Goal: Find contact information: Find contact information

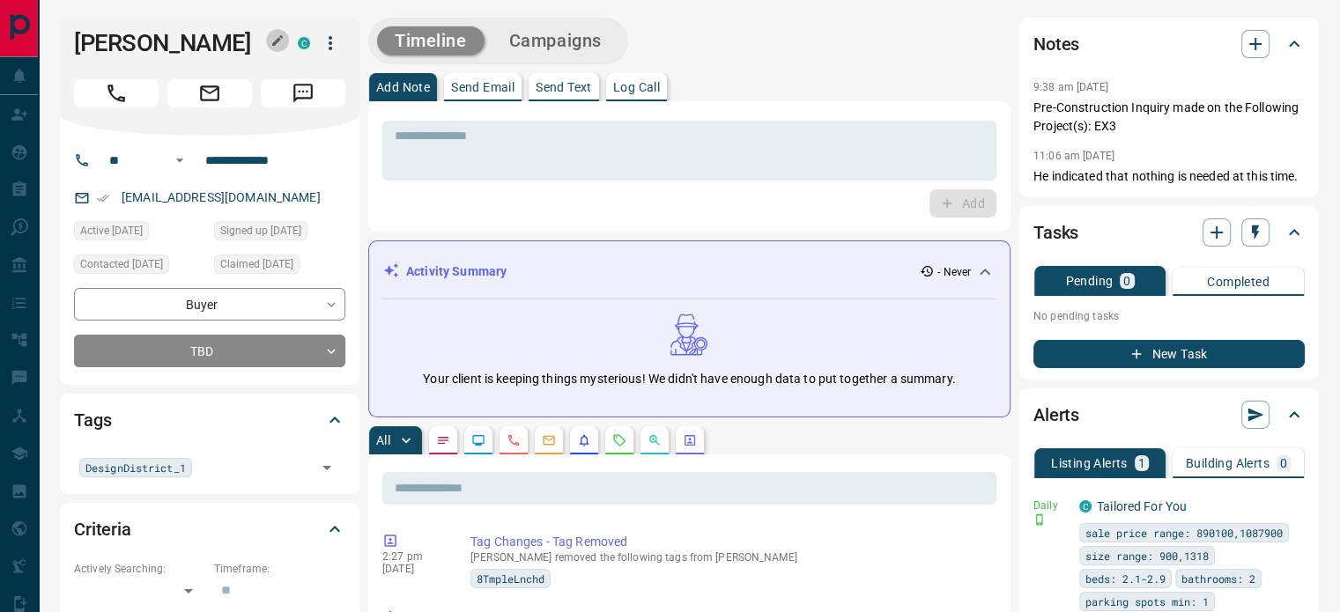
click at [283, 41] on icon "button" at bounding box center [277, 40] width 14 height 14
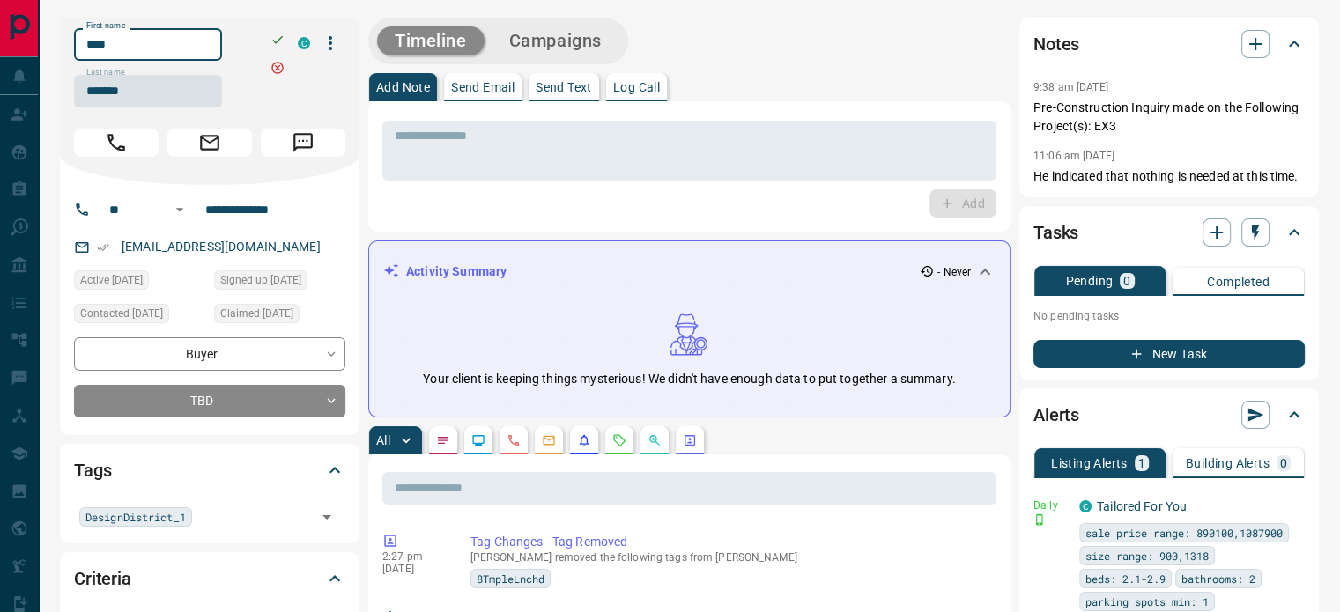
click at [203, 43] on input "****" at bounding box center [148, 44] width 148 height 33
click at [167, 94] on input "*******" at bounding box center [148, 91] width 148 height 33
click at [266, 207] on input "**********" at bounding box center [266, 210] width 137 height 28
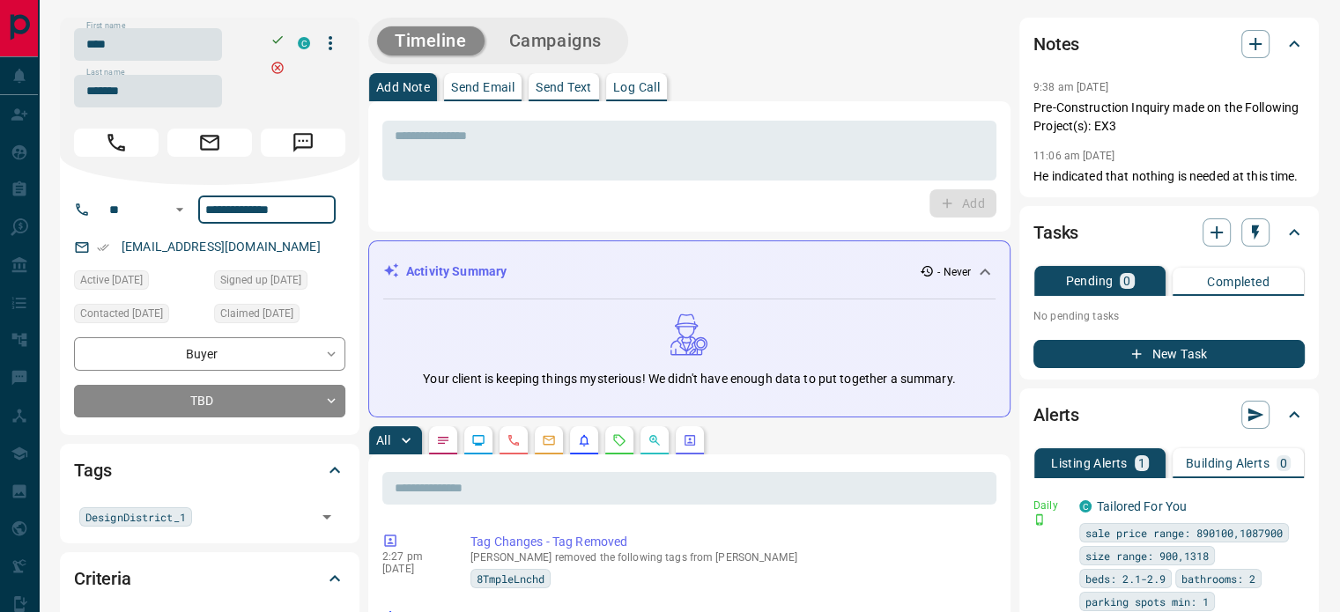
click at [295, 248] on div "[EMAIL_ADDRESS][DOMAIN_NAME]" at bounding box center [209, 247] width 271 height 29
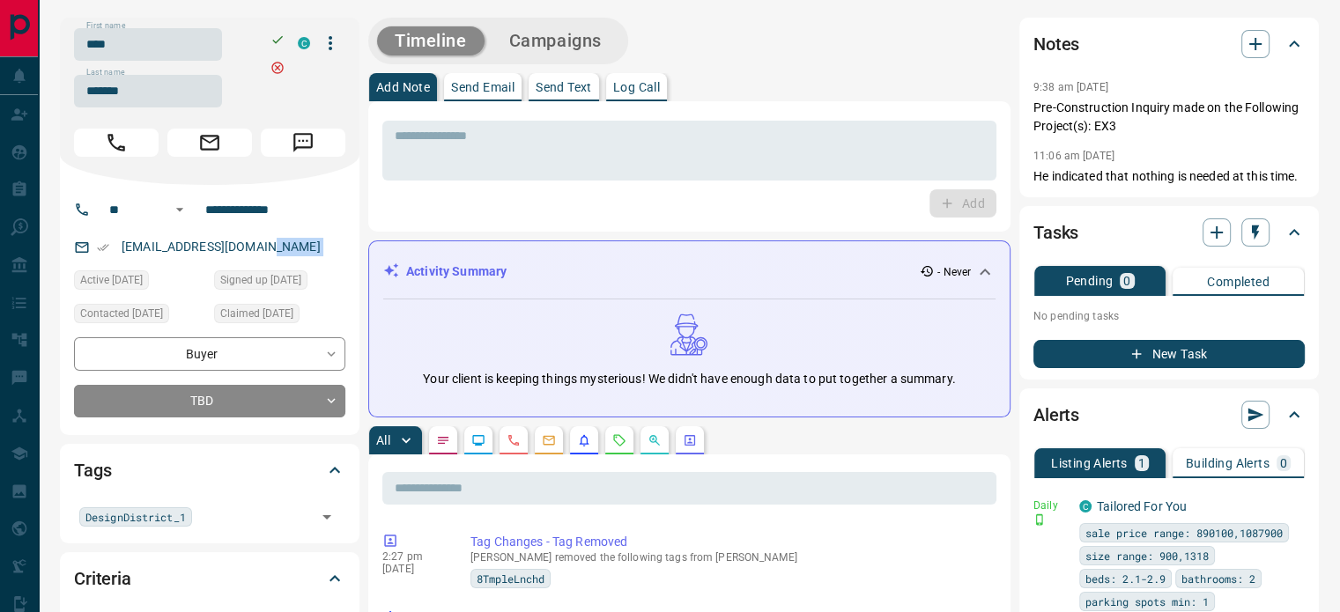
click at [295, 248] on div "[EMAIL_ADDRESS][DOMAIN_NAME]" at bounding box center [209, 247] width 271 height 29
click at [282, 240] on div "[EMAIL_ADDRESS][DOMAIN_NAME]" at bounding box center [209, 247] width 271 height 29
click at [283, 244] on div "[EMAIL_ADDRESS][DOMAIN_NAME]" at bounding box center [209, 247] width 271 height 29
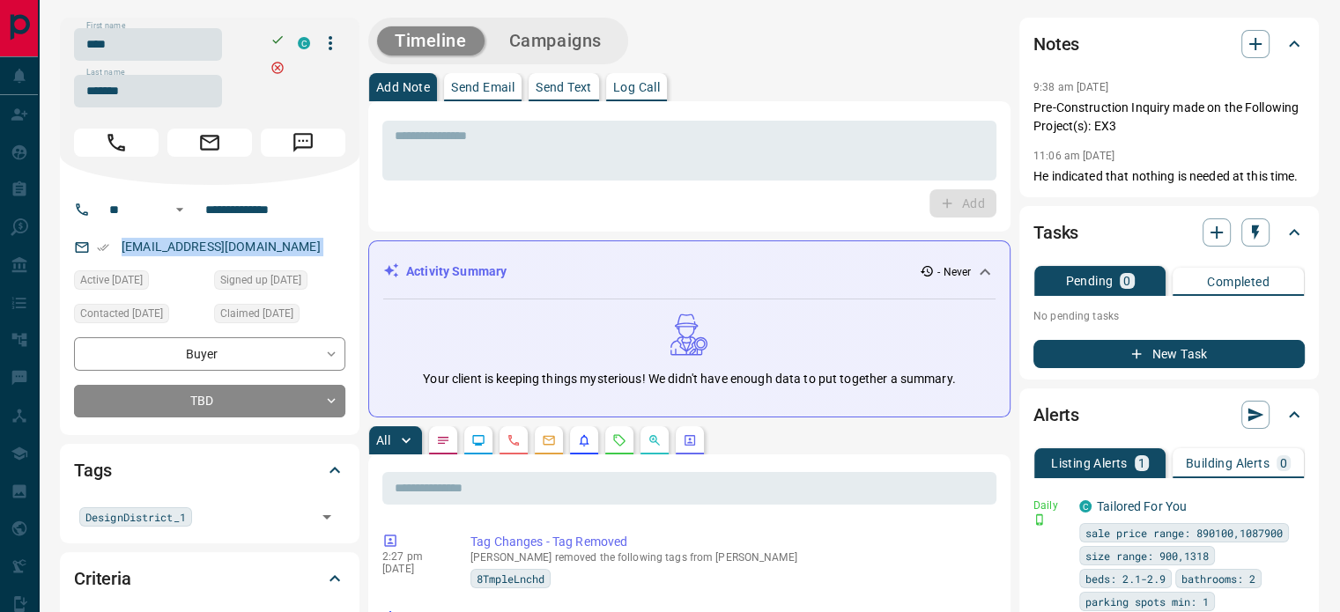
click at [283, 244] on div "[EMAIL_ADDRESS][DOMAIN_NAME]" at bounding box center [209, 247] width 271 height 29
copy link "[EMAIL_ADDRESS][DOMAIN_NAME]"
click at [1298, 175] on p "He indicated that nothing is needed at this time." at bounding box center [1168, 176] width 271 height 18
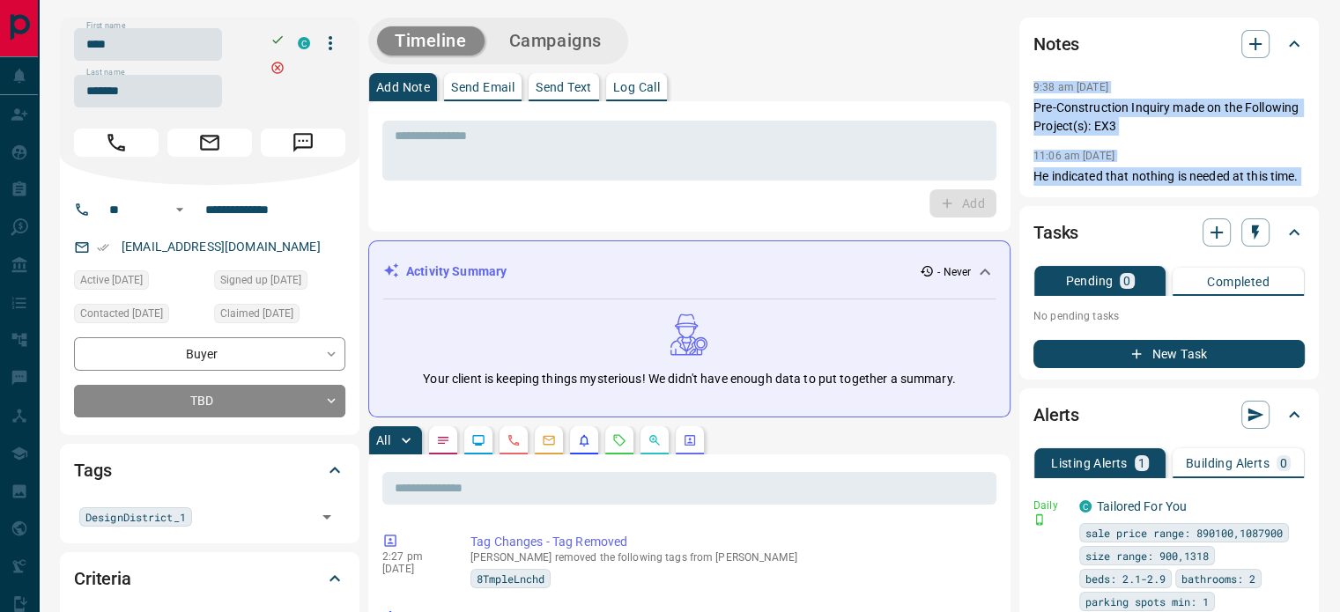
copy div "9:38 am [DATE] Pin Pre-Construction Inquiry made on the Following Project(s): E…"
drag, startPoint x: 1298, startPoint y: 175, endPoint x: 1022, endPoint y: 81, distance: 292.2
click at [1022, 81] on div "Notes 9:38 am [DATE] Pre-Construction Inquiry made on the Following Project(s):…" at bounding box center [1169, 108] width 300 height 180
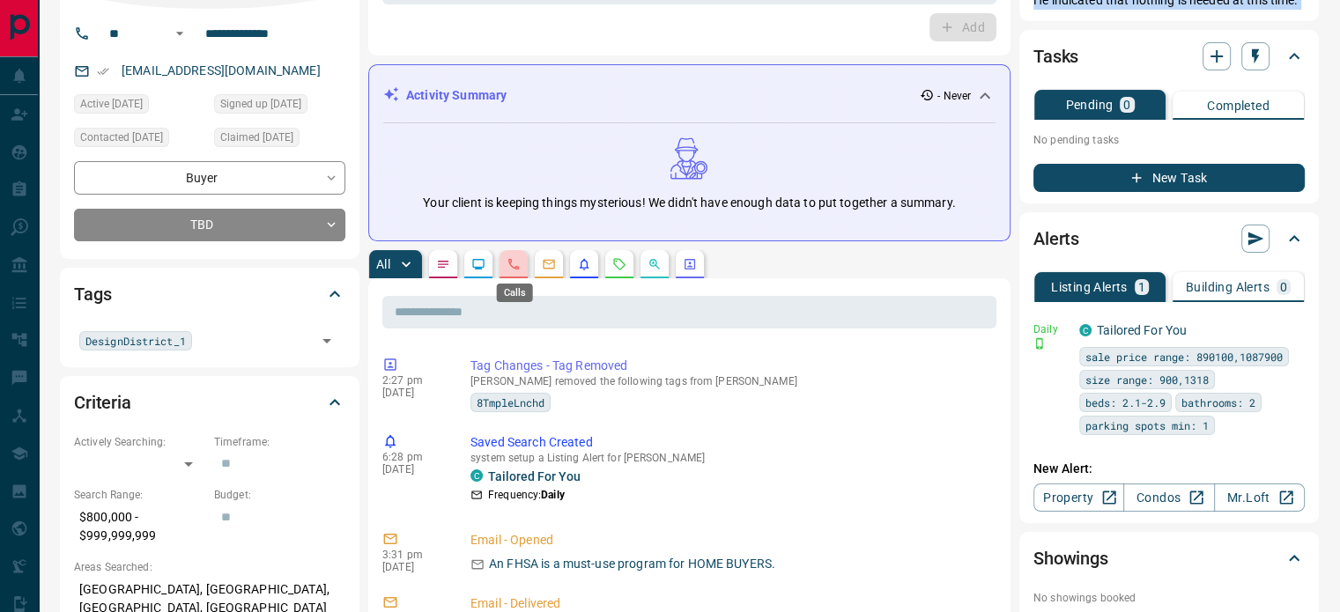
click at [518, 267] on icon "Calls" at bounding box center [514, 264] width 14 height 14
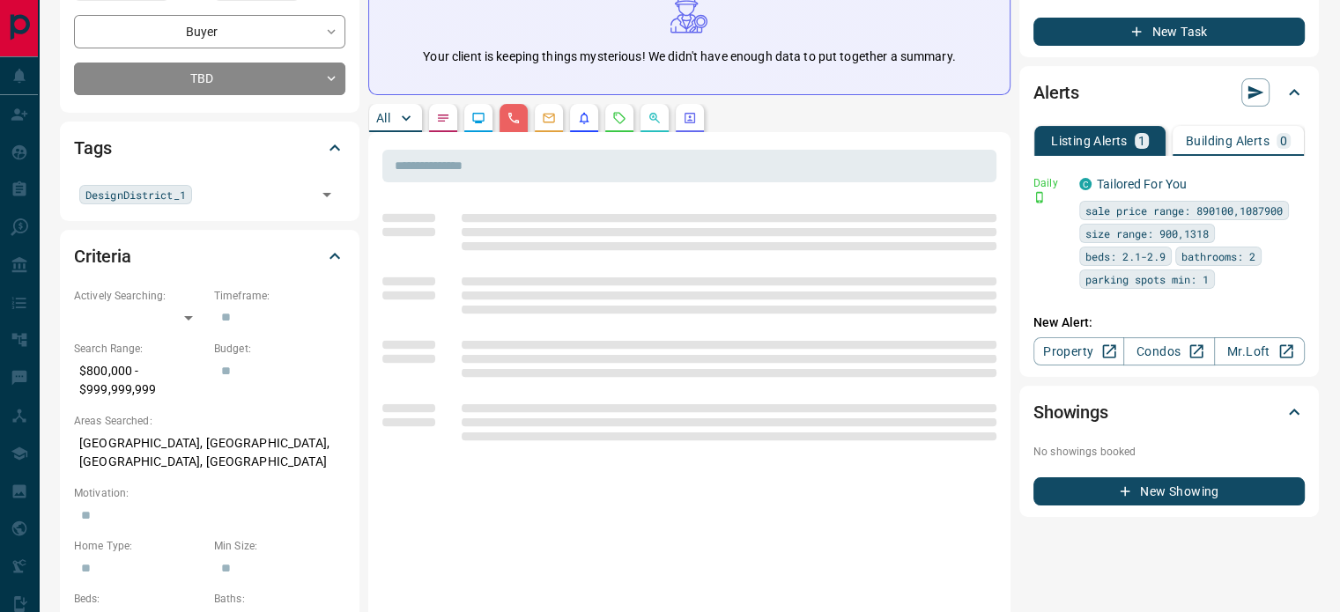
scroll to position [352, 0]
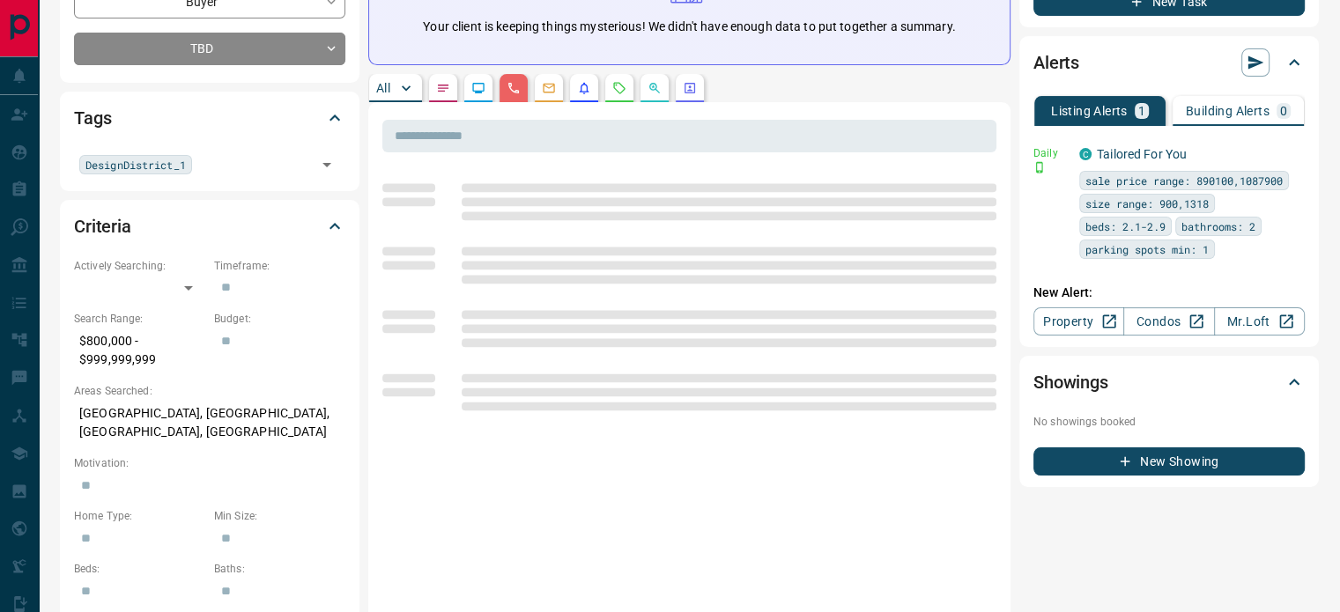
click at [219, 419] on p "[GEOGRAPHIC_DATA], [GEOGRAPHIC_DATA], [GEOGRAPHIC_DATA], [GEOGRAPHIC_DATA]" at bounding box center [209, 423] width 271 height 48
copy p "[GEOGRAPHIC_DATA], [GEOGRAPHIC_DATA], [GEOGRAPHIC_DATA], [GEOGRAPHIC_DATA]"
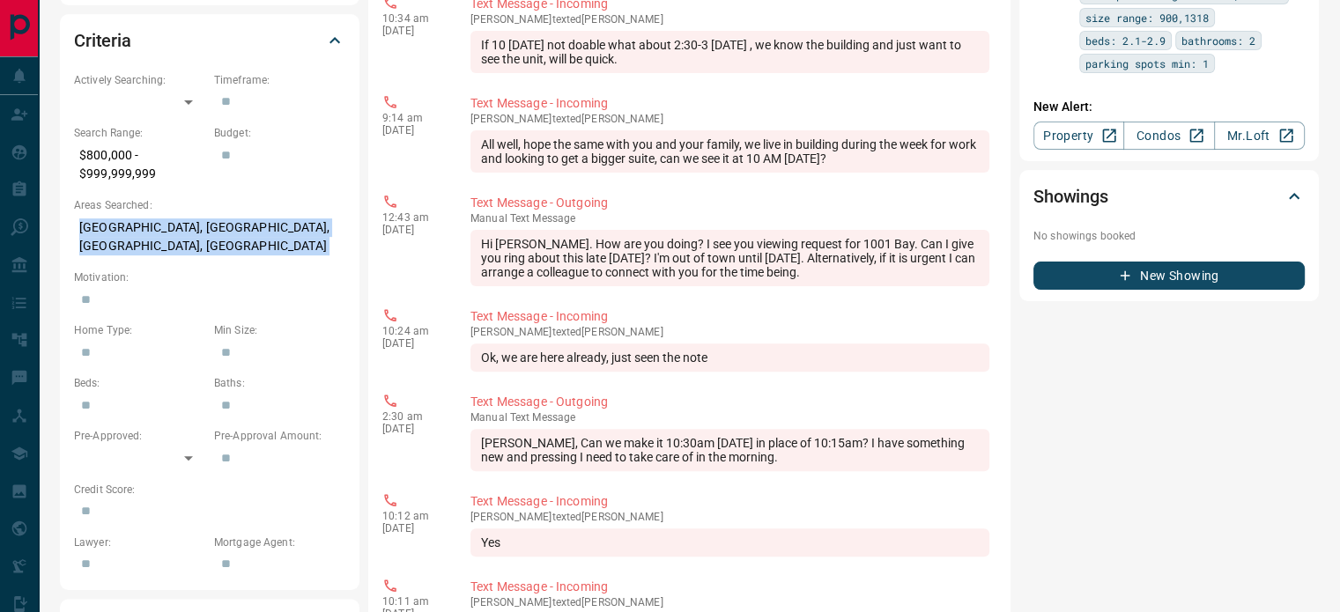
scroll to position [302, 0]
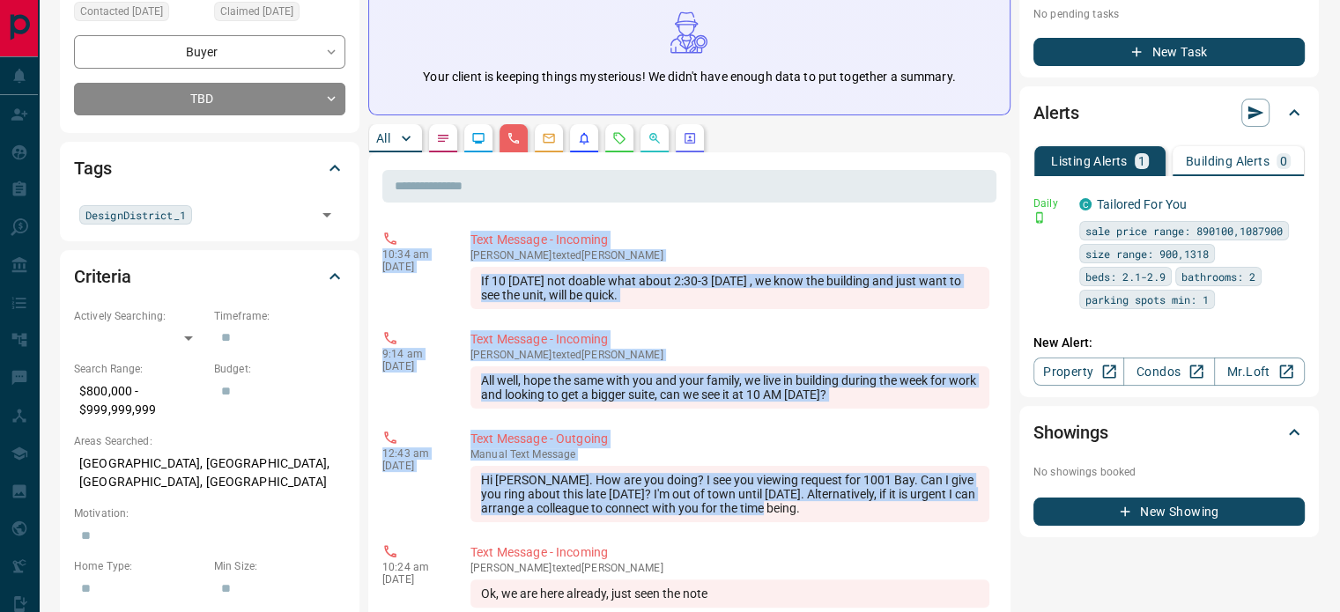
copy div "10:34 am [DATE] Text Message - Incoming [PERSON_NAME] texted [PERSON_NAME] If 1…"
drag, startPoint x: 803, startPoint y: 510, endPoint x: 363, endPoint y: 257, distance: 507.9
click at [363, 257] on div "**********" at bounding box center [689, 507] width 1259 height 1585
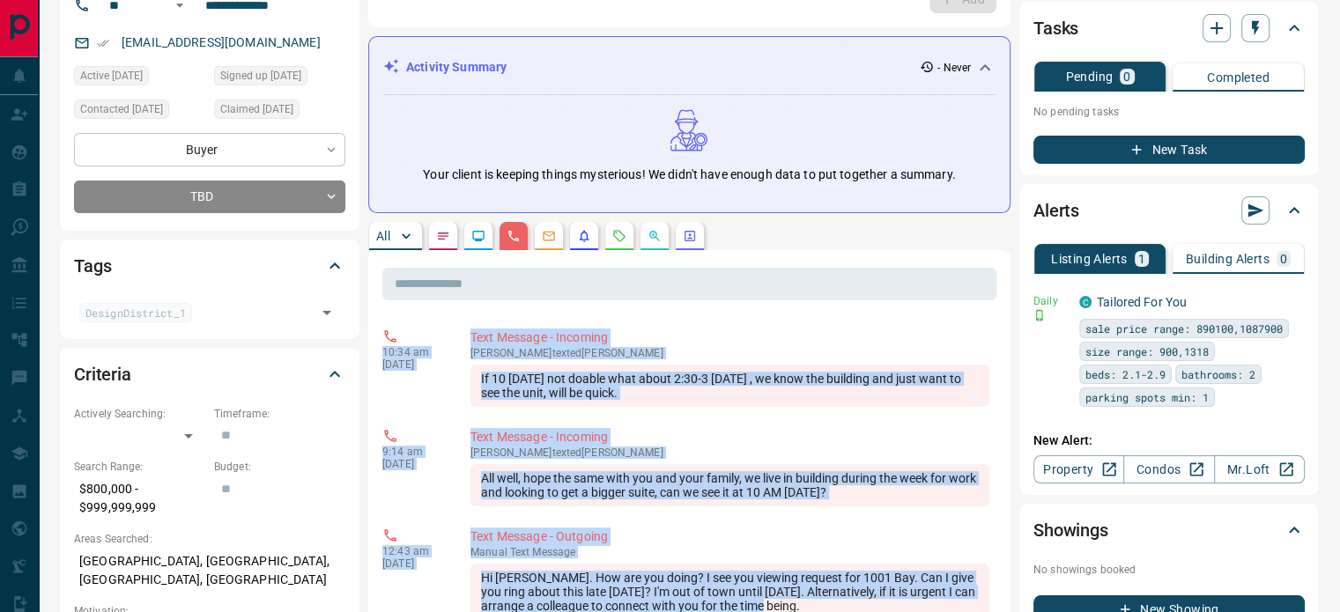
scroll to position [0, 0]
